Goal: Task Accomplishment & Management: Manage account settings

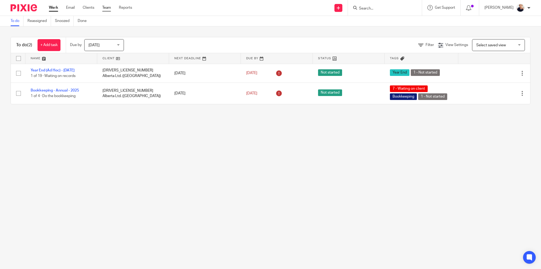
click at [106, 10] on link "Team" at bounding box center [106, 7] width 9 height 5
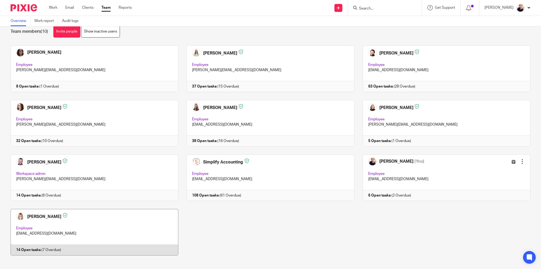
scroll to position [15, 0]
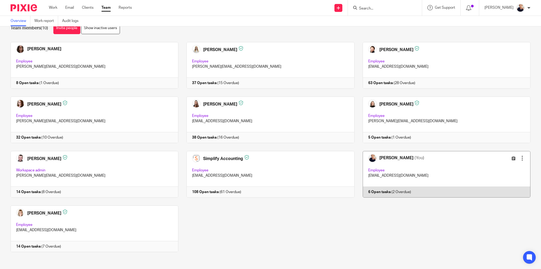
click at [439, 171] on link at bounding box center [443, 174] width 176 height 47
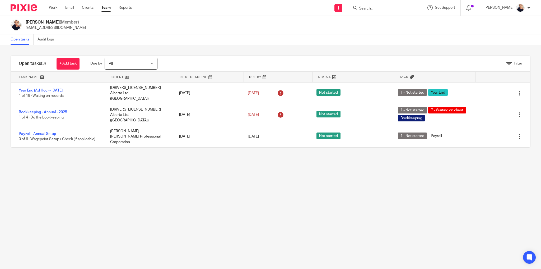
click at [530, 7] on div at bounding box center [529, 7] width 3 height 3
click at [464, 31] on div "Stella Meisner (Member) stella@simplifyaccounting.ca" at bounding box center [270, 25] width 541 height 19
click at [472, 7] on icon at bounding box center [468, 7] width 5 height 5
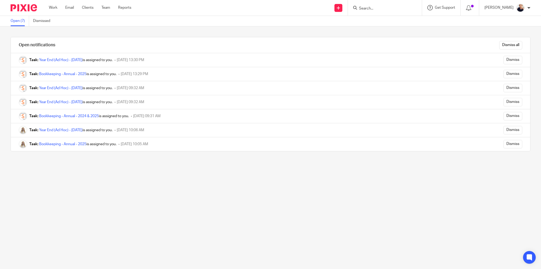
click at [455, 5] on div "Get Support" at bounding box center [442, 7] width 28 height 5
click at [30, 5] on img at bounding box center [24, 7] width 26 height 7
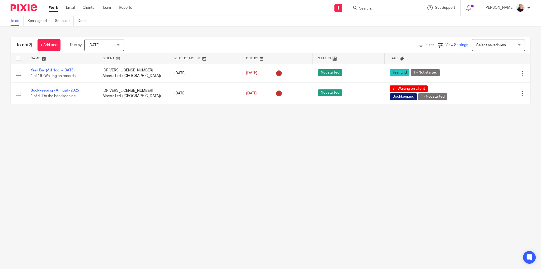
click at [438, 45] on icon at bounding box center [440, 45] width 5 height 5
click at [452, 44] on span "View Settings" at bounding box center [457, 45] width 23 height 4
click at [452, 43] on span "View Settings" at bounding box center [457, 45] width 23 height 4
click at [455, 61] on icon at bounding box center [454, 60] width 5 height 5
click at [417, 72] on span "Manage saved views" at bounding box center [426, 72] width 34 height 4
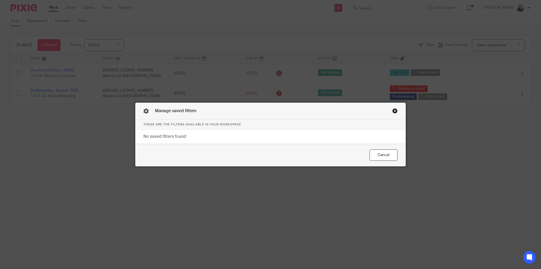
drag, startPoint x: 392, startPoint y: 110, endPoint x: 398, endPoint y: 108, distance: 6.5
click at [393, 110] on div "Close this dialog window" at bounding box center [395, 110] width 5 height 5
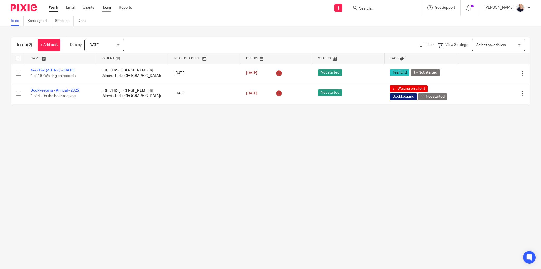
click at [110, 7] on link "Team" at bounding box center [106, 7] width 9 height 5
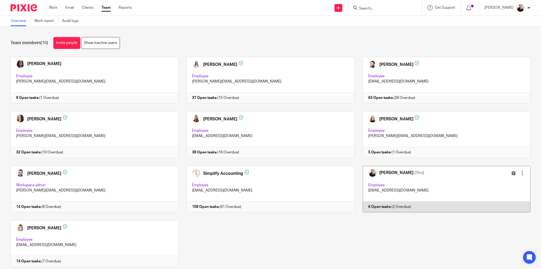
click at [436, 176] on link at bounding box center [443, 189] width 176 height 47
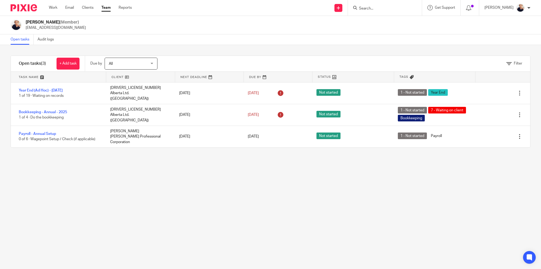
click at [529, 8] on div at bounding box center [529, 7] width 3 height 3
click at [507, 19] on span "My profile" at bounding box center [508, 21] width 16 height 4
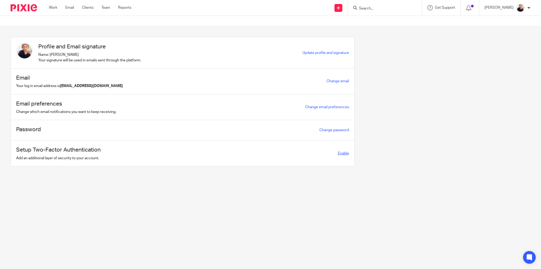
click at [344, 153] on span "Enable" at bounding box center [343, 153] width 11 height 4
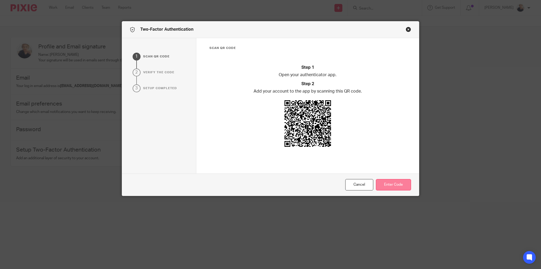
click at [398, 187] on button "Enter Code" at bounding box center [393, 184] width 35 height 11
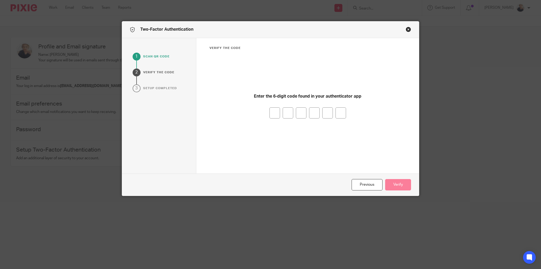
click at [274, 112] on input "number" at bounding box center [275, 112] width 11 height 11
type input "5"
type input "7"
type input "6"
type input "9"
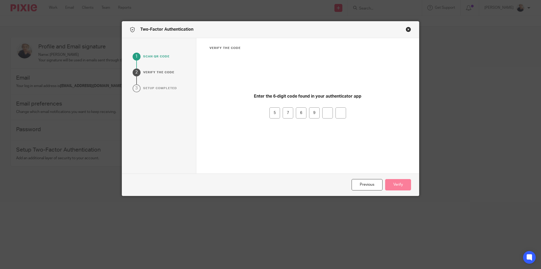
type input "2"
drag, startPoint x: 407, startPoint y: 186, endPoint x: 416, endPoint y: 185, distance: 9.3
click at [409, 186] on button "Verify" at bounding box center [398, 184] width 26 height 11
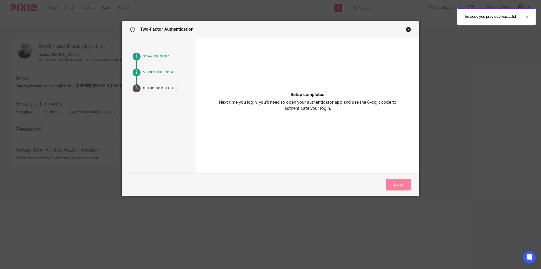
click at [400, 186] on button "Done" at bounding box center [398, 184] width 25 height 11
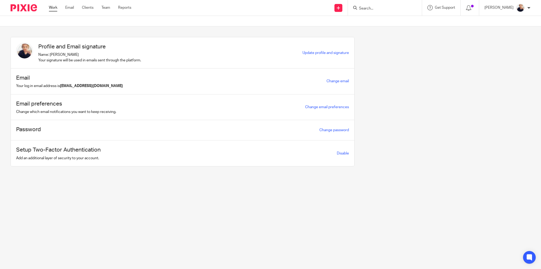
click at [53, 8] on link "Work" at bounding box center [53, 7] width 8 height 5
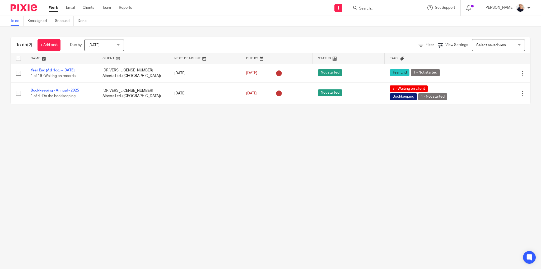
click at [136, 168] on main "To do Reassigned Snoozed Done To do (2) + Add task Due by Today Today Today Tom…" at bounding box center [270, 134] width 541 height 269
click at [110, 3] on div "Work Email Clients Team Reports Work Email Clients Team Reports Settings" at bounding box center [92, 8] width 96 height 16
click at [109, 7] on link "Team" at bounding box center [106, 7] width 9 height 5
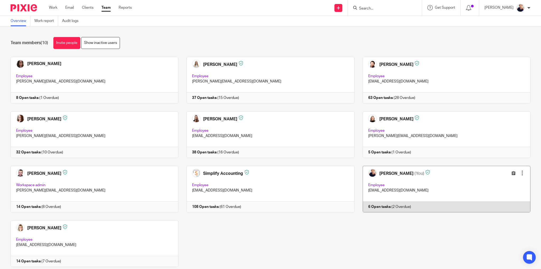
click at [450, 183] on link at bounding box center [443, 189] width 176 height 47
click at [393, 180] on link at bounding box center [443, 189] width 176 height 47
click at [447, 181] on link at bounding box center [443, 189] width 176 height 47
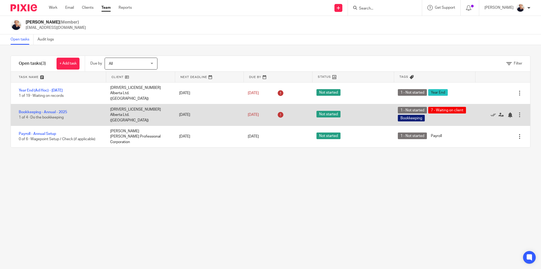
drag, startPoint x: 106, startPoint y: 109, endPoint x: 139, endPoint y: 109, distance: 32.8
click at [139, 109] on div "1744033 Alberta Ltd. (Ballendine)" at bounding box center [139, 114] width 69 height 21
